Goal: Communication & Community: Participate in discussion

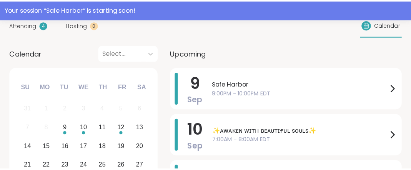
scroll to position [143, 0]
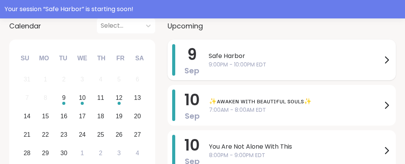
click at [270, 69] on span "9:00PM - 10:00PM EDT" at bounding box center [295, 65] width 173 height 8
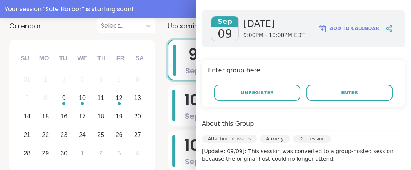
scroll to position [102, 0]
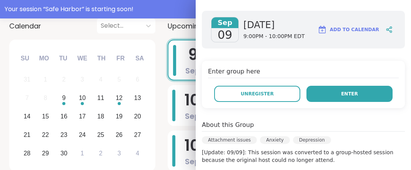
click at [317, 102] on button "Enter" at bounding box center [350, 94] width 86 height 16
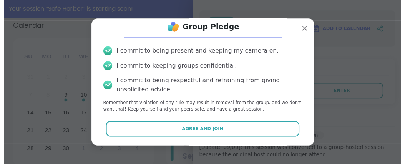
scroll to position [55, 0]
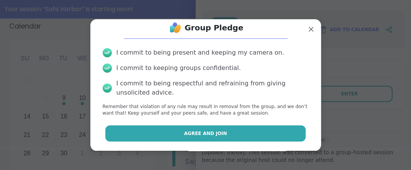
click at [215, 130] on span "Agree and Join" at bounding box center [205, 133] width 43 height 7
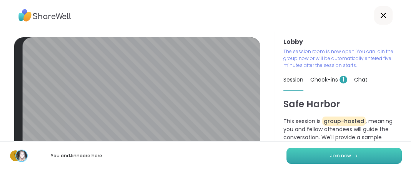
click at [302, 153] on button "Join now" at bounding box center [344, 156] width 115 height 16
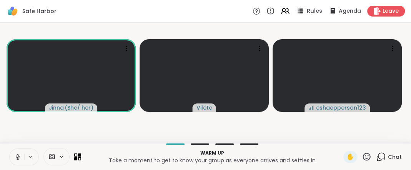
click at [307, 14] on span "Rules" at bounding box center [315, 11] width 16 height 8
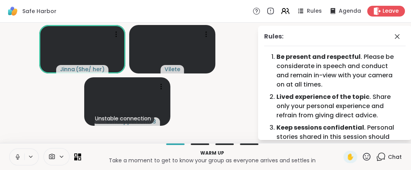
click at [395, 93] on div "Be present and respectful . Please be considerate in speech and conduct and rem…" at bounding box center [335, 115] width 142 height 126
click at [393, 41] on icon at bounding box center [397, 36] width 9 height 9
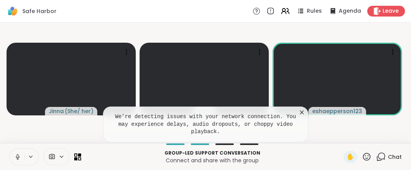
click at [301, 110] on icon at bounding box center [302, 112] width 4 height 4
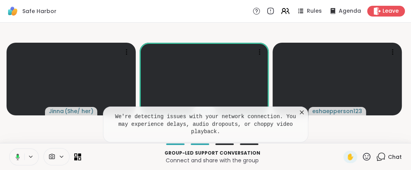
click at [301, 108] on icon at bounding box center [302, 112] width 8 height 8
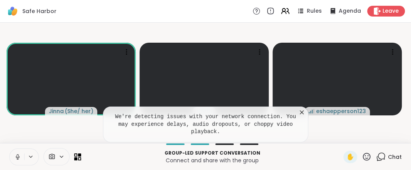
click at [302, 108] on icon at bounding box center [302, 112] width 8 height 8
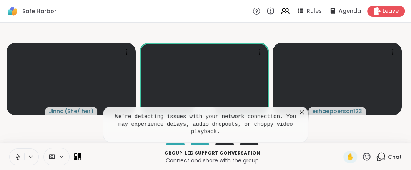
click at [302, 108] on icon at bounding box center [302, 112] width 8 height 8
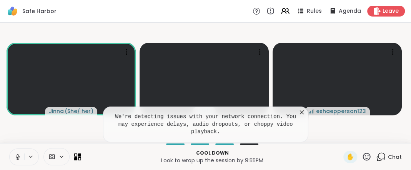
click at [302, 108] on icon at bounding box center [302, 112] width 8 height 8
